Goal: Information Seeking & Learning: Learn about a topic

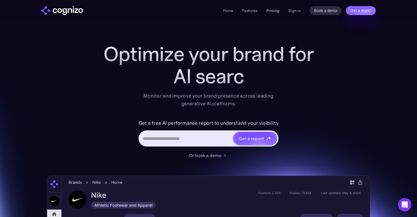
click at [277, 10] on link "Pricing" at bounding box center [272, 10] width 13 height 5
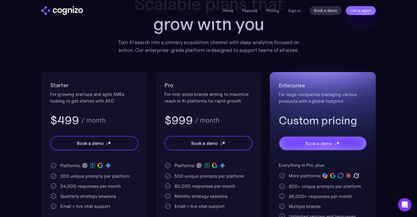
scroll to position [102, 0]
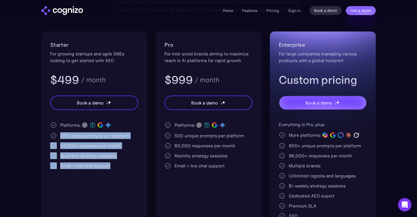
drag, startPoint x: 113, startPoint y: 166, endPoint x: 60, endPoint y: 136, distance: 60.3
click at [60, 136] on div "Platforms: 200 unique prompts per platform 24,000 responses per month Quarterly…" at bounding box center [94, 145] width 88 height 48
copy div "200 unique prompts per platform 24,000 responses per month Quarterly strategy s…"
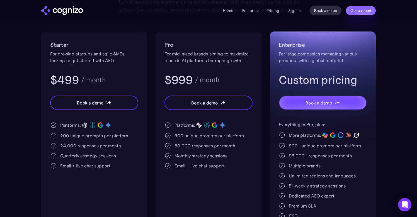
click at [259, 32] on div "Pro For mid-sized brands aiming to maximize reach in AI platforms for rapid gro…" at bounding box center [208, 133] width 106 height 204
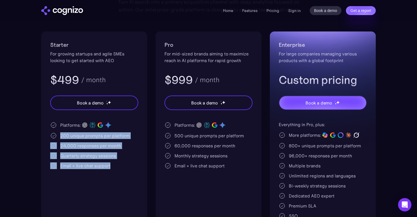
drag, startPoint x: 115, startPoint y: 168, endPoint x: 60, endPoint y: 135, distance: 63.5
click at [60, 135] on div "Platforms: 200 unique prompts per platform 24,000 responses per month Quarterly…" at bounding box center [94, 145] width 88 height 48
copy div "200 unique prompts per platform 24,000 responses per month Quarterly strategy s…"
